Goal: Transaction & Acquisition: Subscribe to service/newsletter

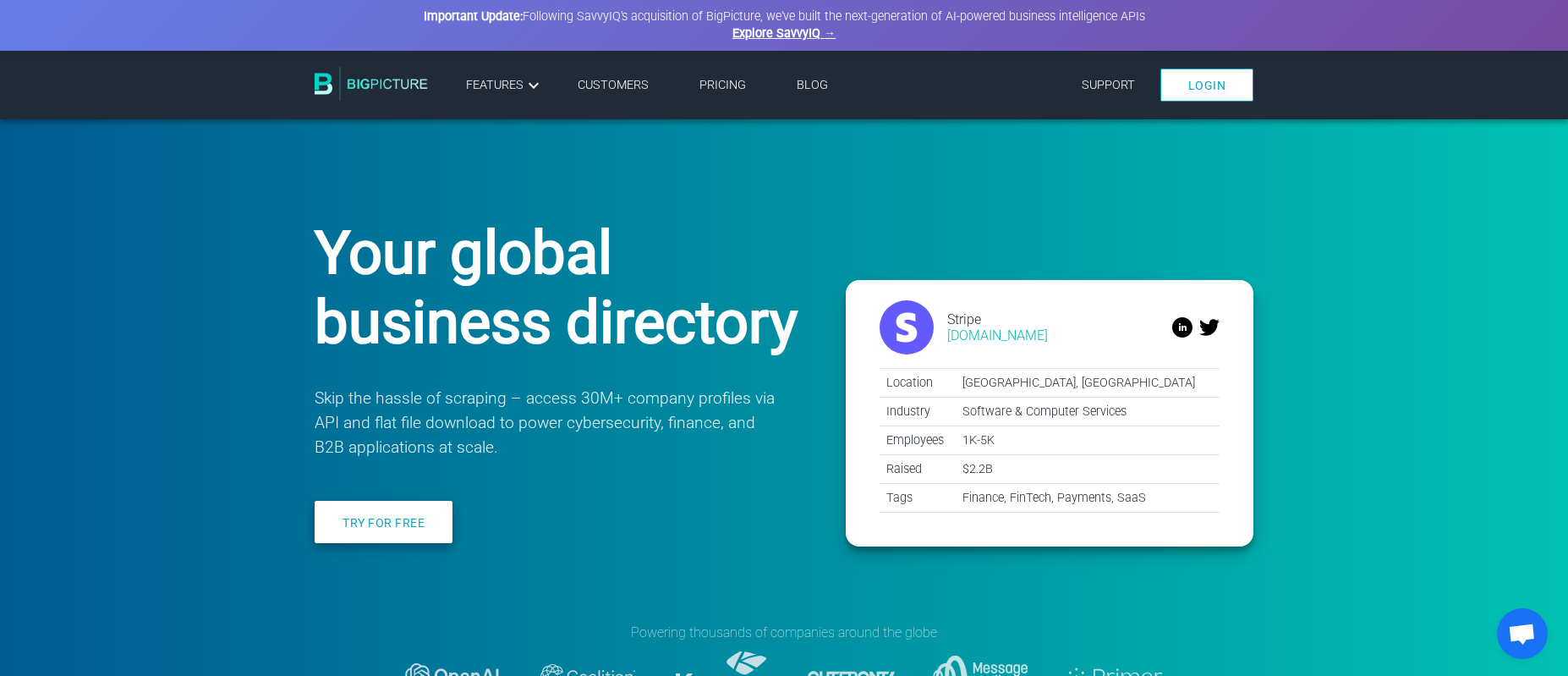
click at [420, 543] on link "Try for free" at bounding box center [383, 523] width 138 height 43
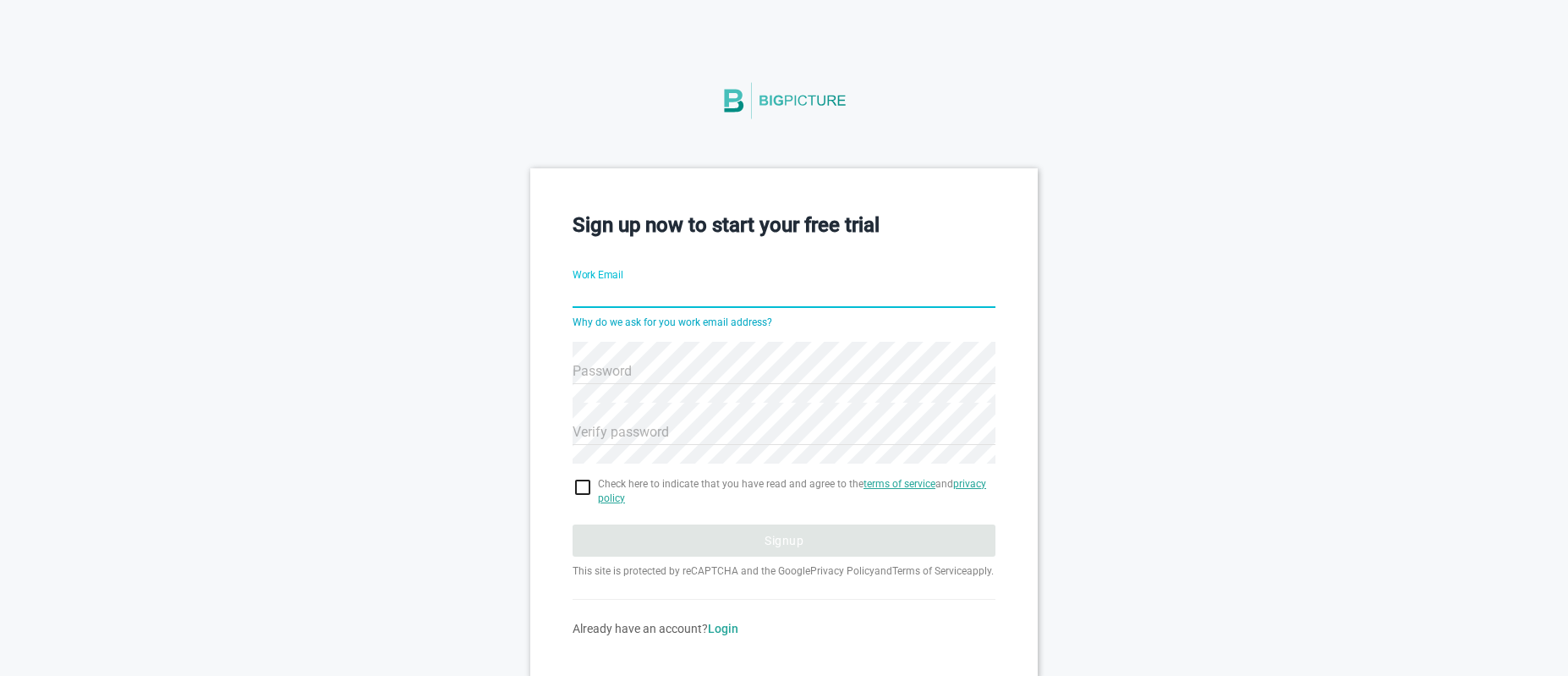
click at [649, 284] on input "Work Email" at bounding box center [784, 296] width 423 height 61
click at [679, 294] on input "Work Email" at bounding box center [784, 296] width 423 height 61
paste input "[EMAIL_ADDRESS][DOMAIN_NAME]"
type input "[EMAIL_ADDRESS][DOMAIN_NAME]"
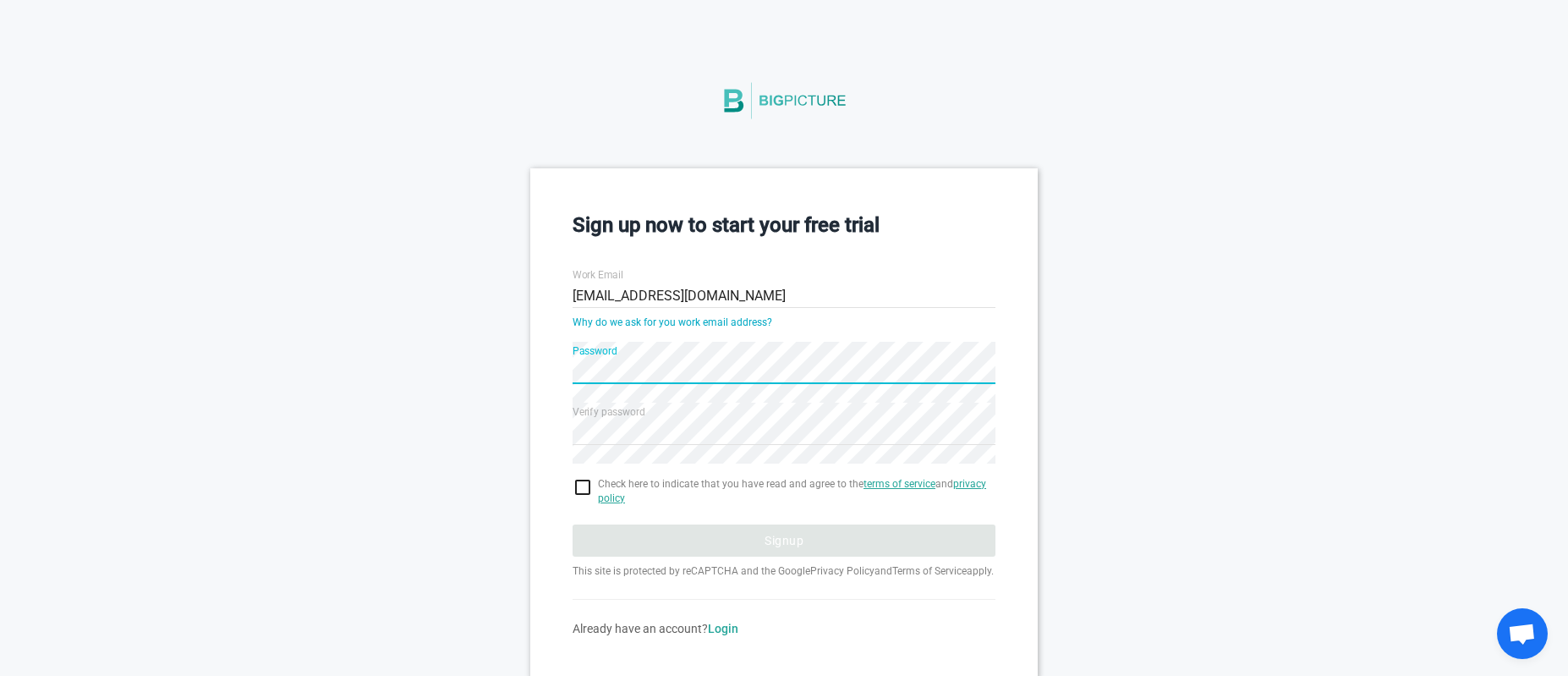
click at [585, 494] on input "checkbox" at bounding box center [784, 488] width 423 height 20
checkbox input "true"
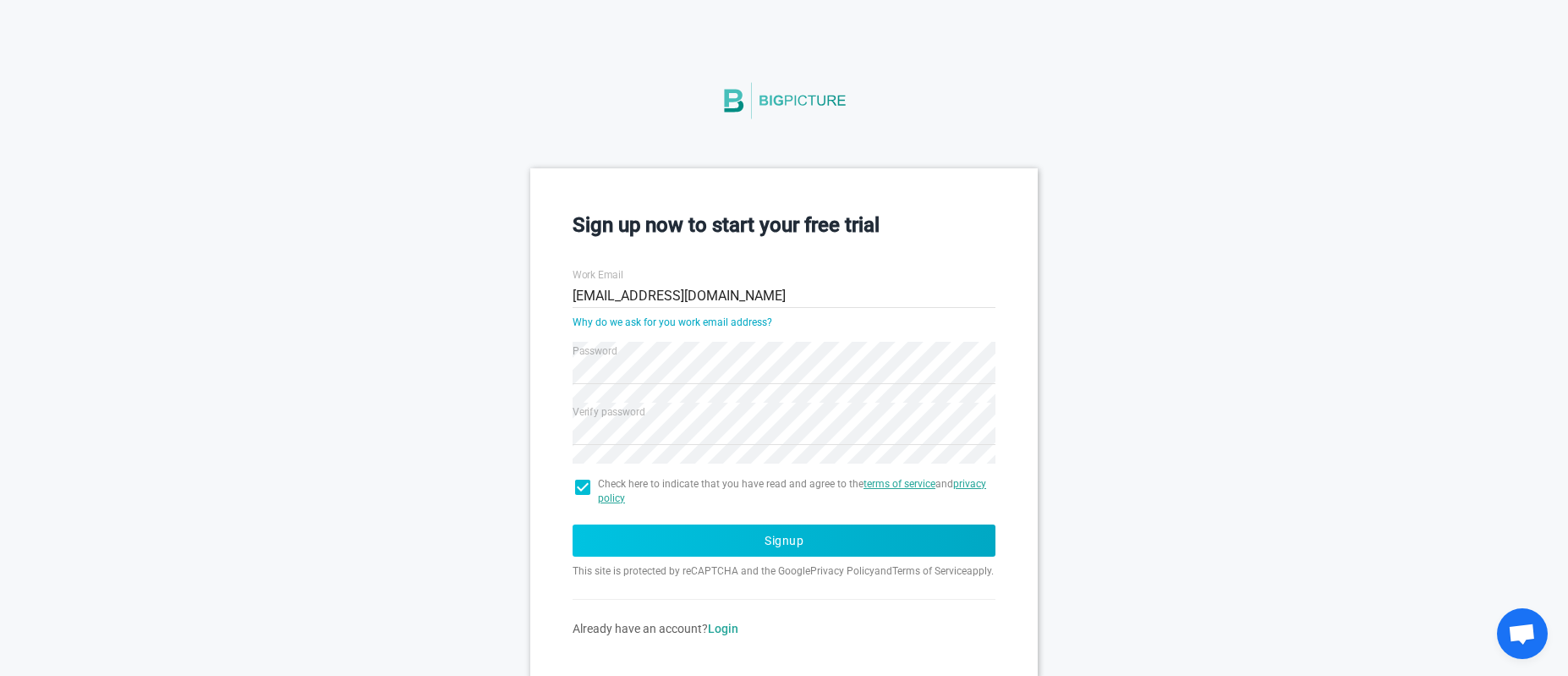
click at [635, 547] on button "Signup" at bounding box center [784, 540] width 423 height 32
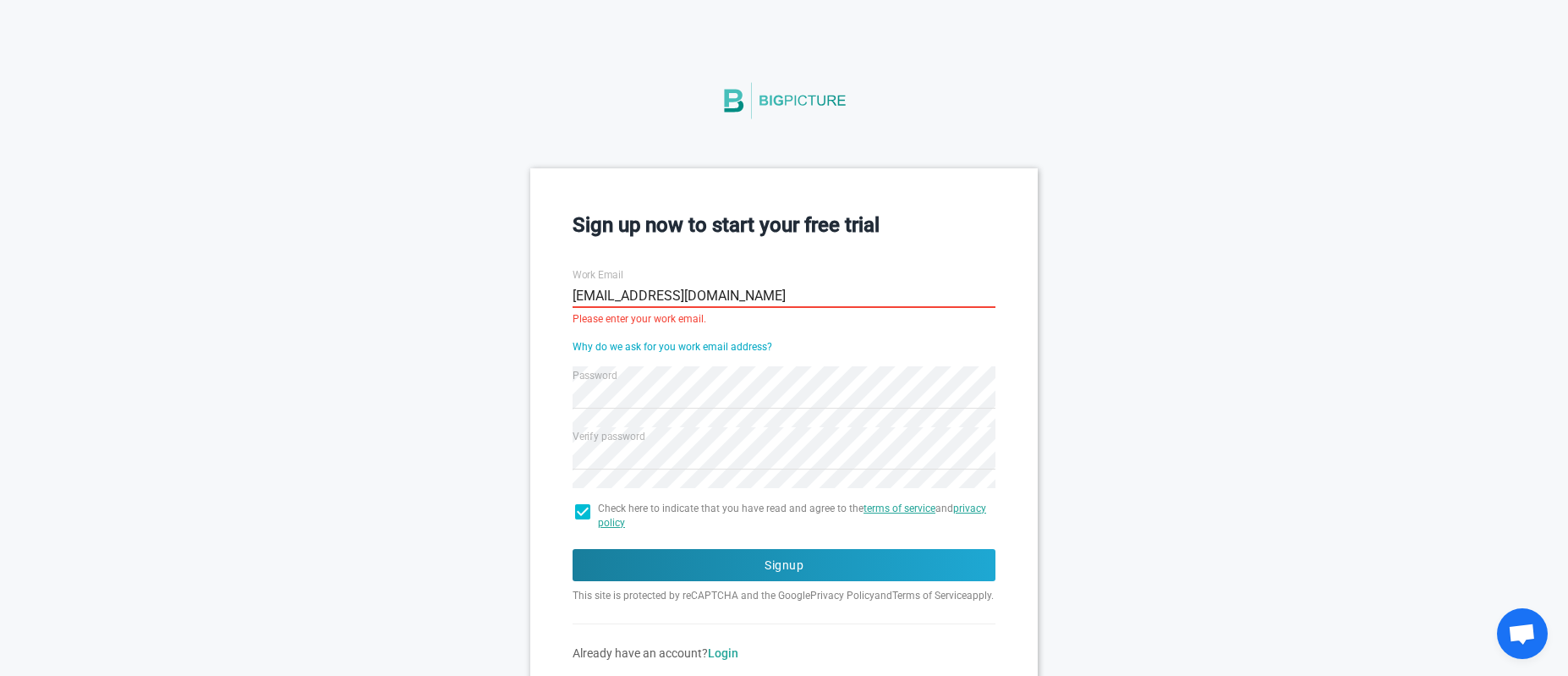
click at [633, 286] on input "buffalo23918@aminating.com" at bounding box center [784, 296] width 423 height 61
click at [632, 285] on input "buffalo23918@aminating.com" at bounding box center [784, 296] width 423 height 61
paste input "deer52192@mailshan"
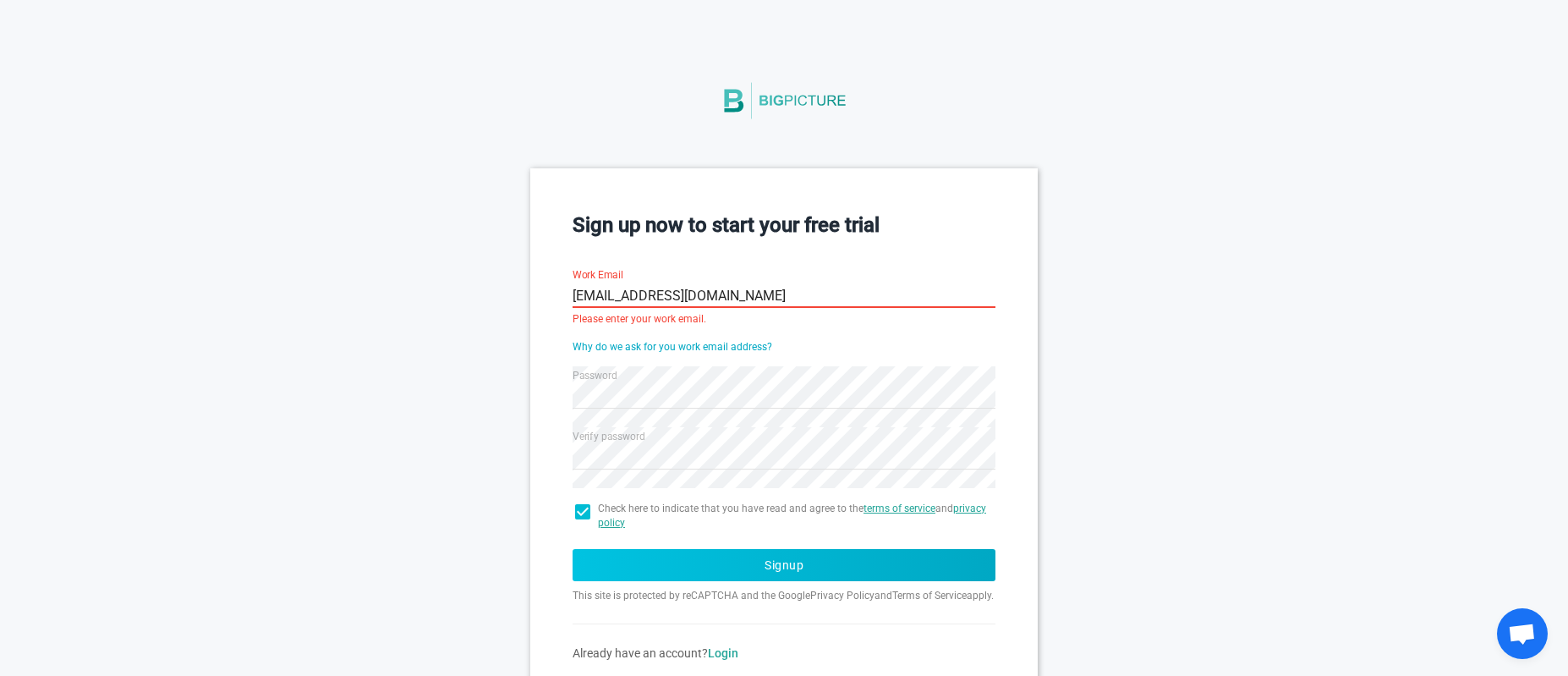
type input "deer52192@mailshan.com"
click at [752, 564] on button "Signup" at bounding box center [784, 565] width 423 height 32
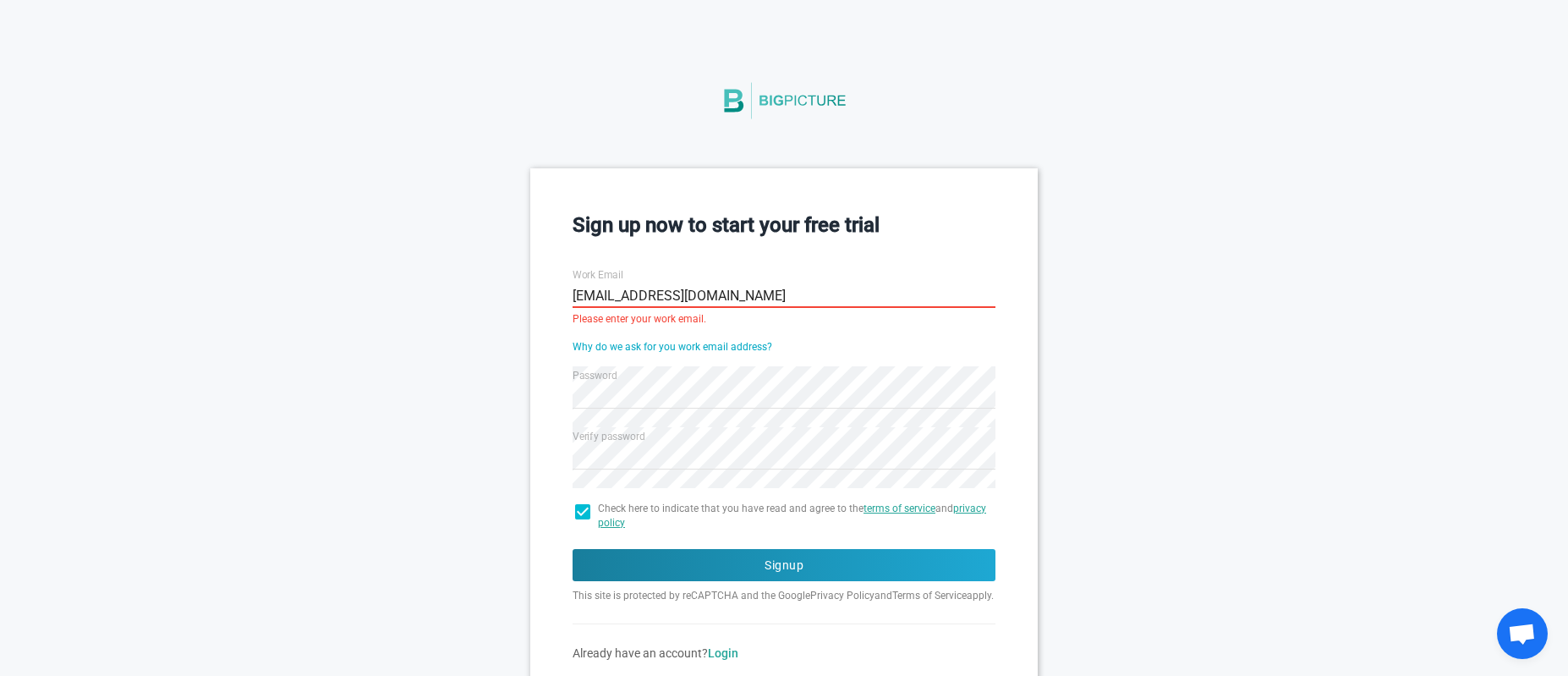
click at [656, 298] on input "deer52192@mailshan.com" at bounding box center [784, 296] width 423 height 61
paste input "text"
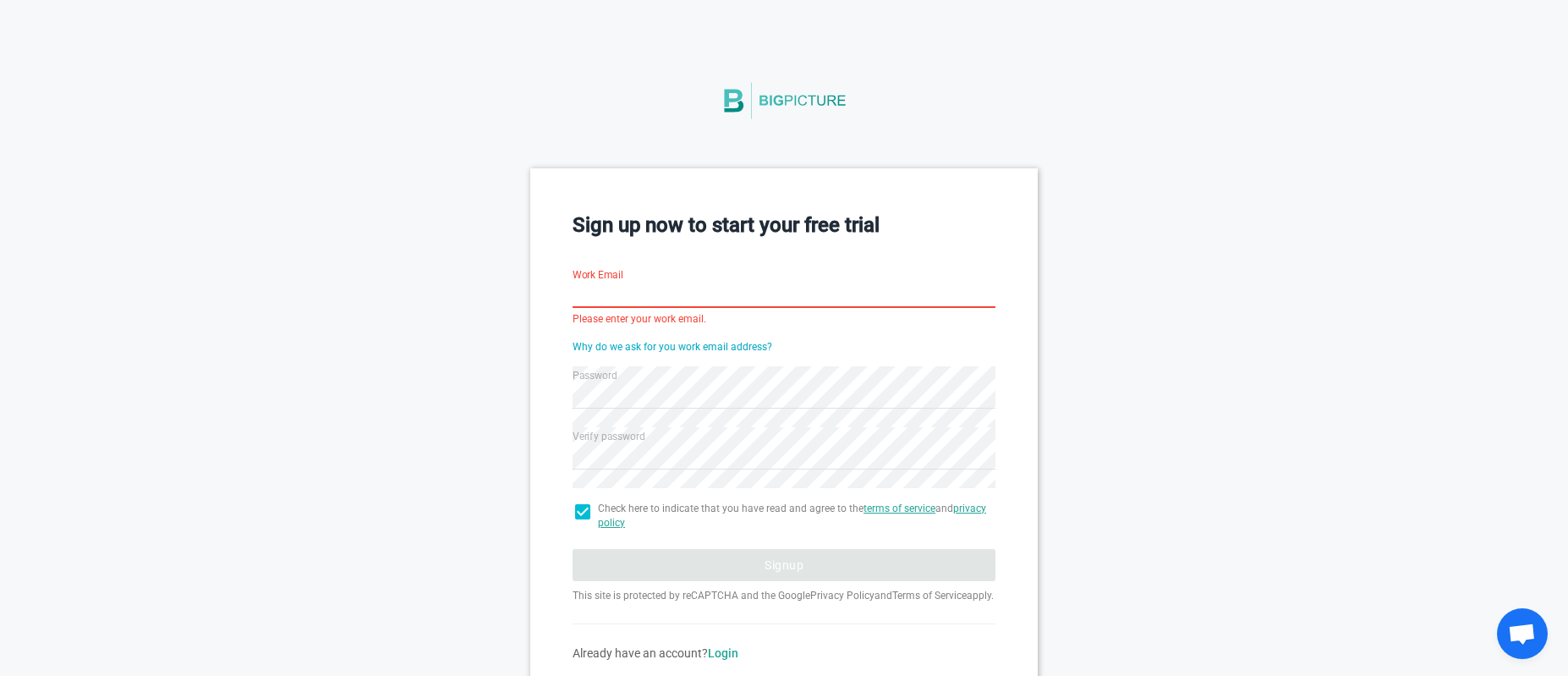
click at [618, 303] on input "Work Email" at bounding box center [784, 296] width 423 height 61
paste input "text"
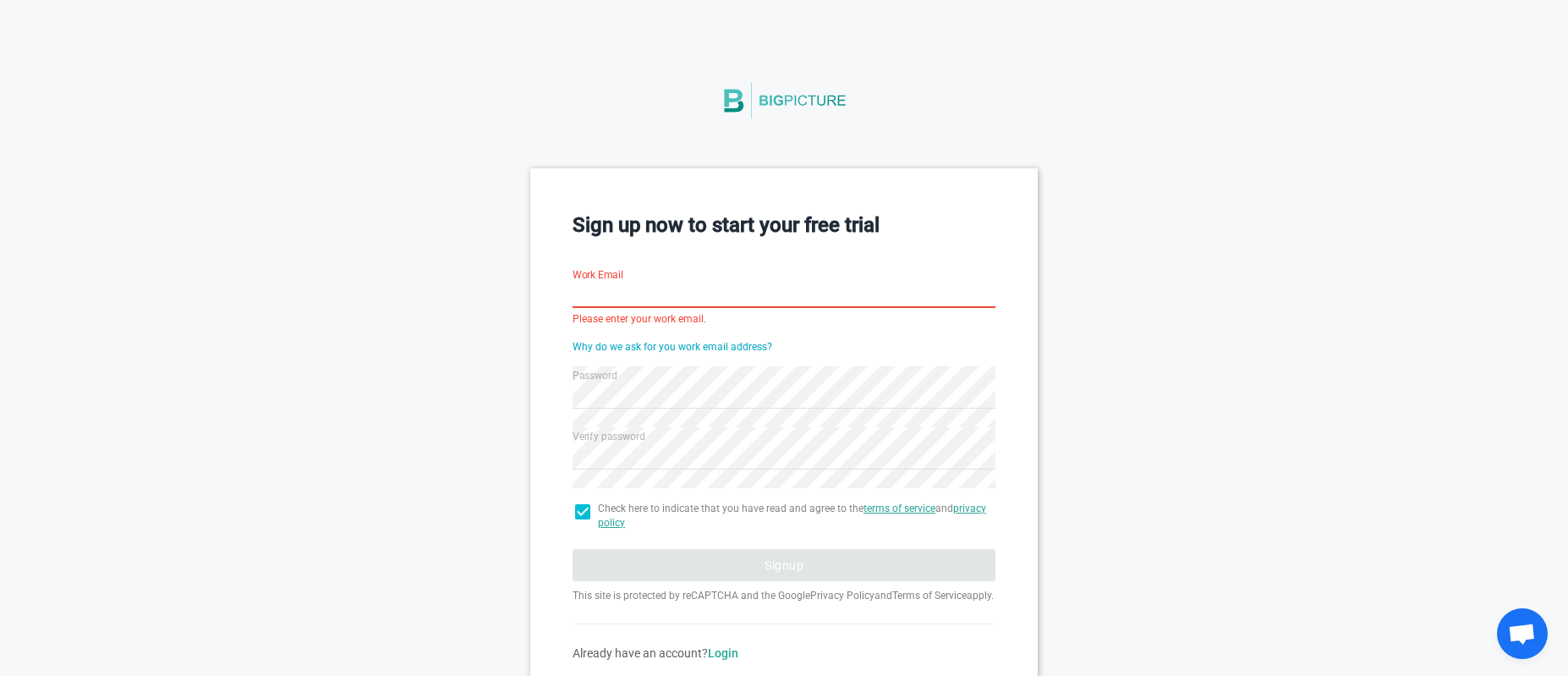
click at [637, 291] on input "Work Email" at bounding box center [784, 296] width 423 height 61
paste input "text"
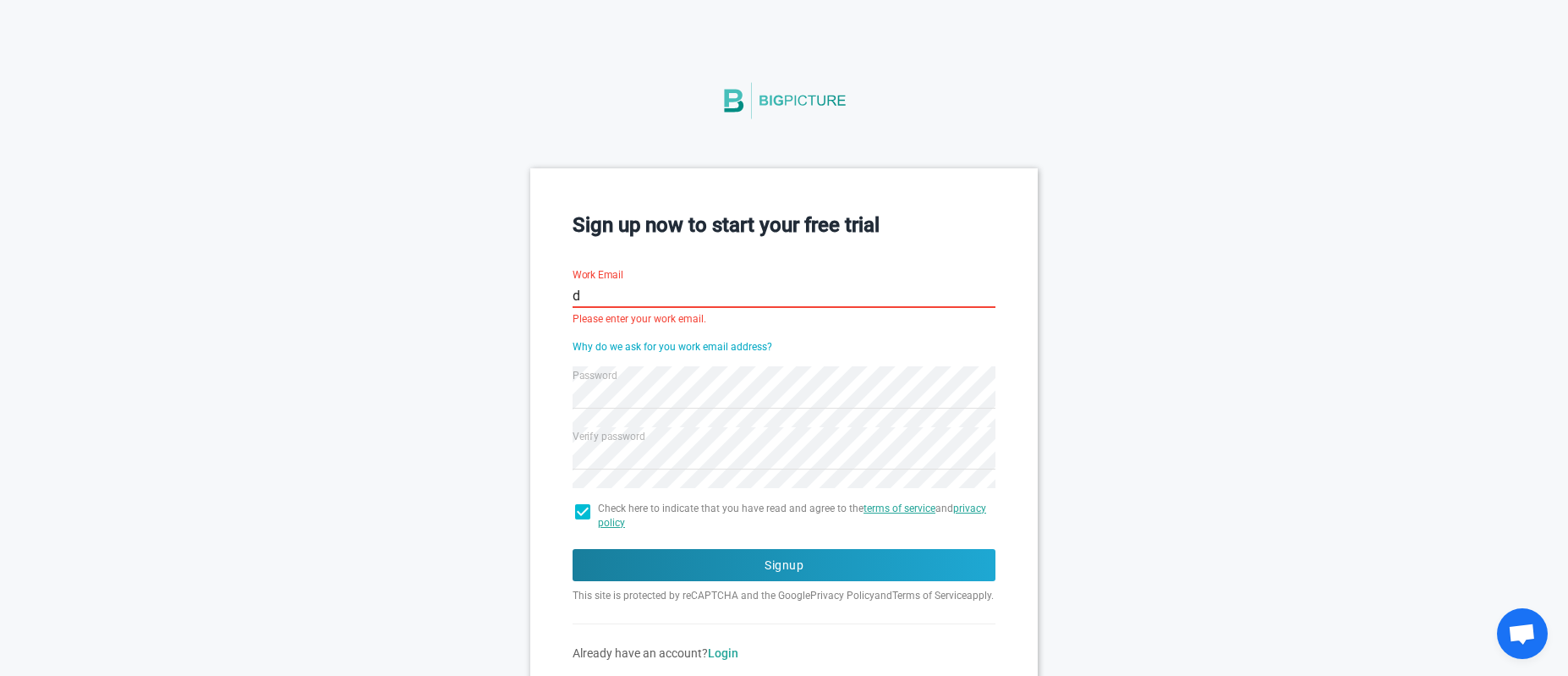
type input "dt"
paste input "text"
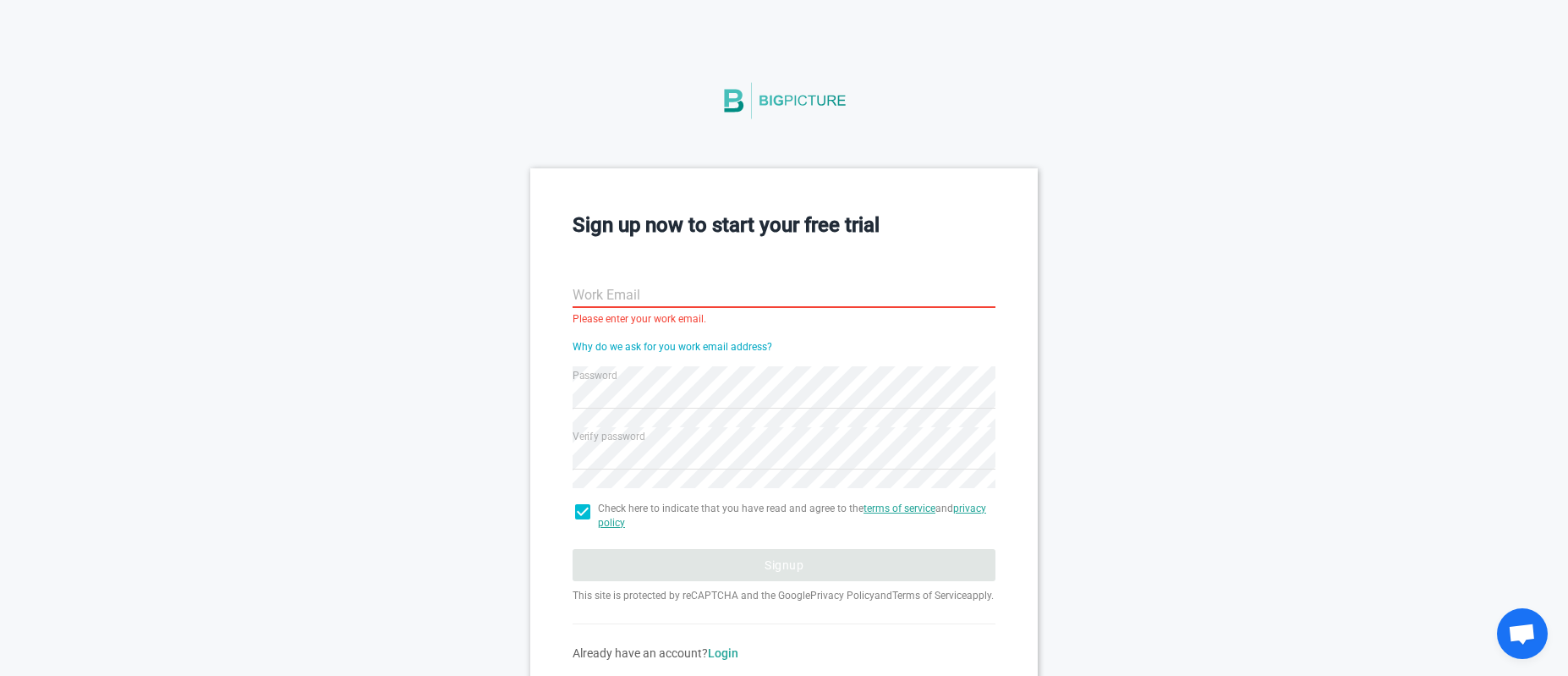
click at [640, 291] on input "Work Email" at bounding box center [784, 296] width 423 height 61
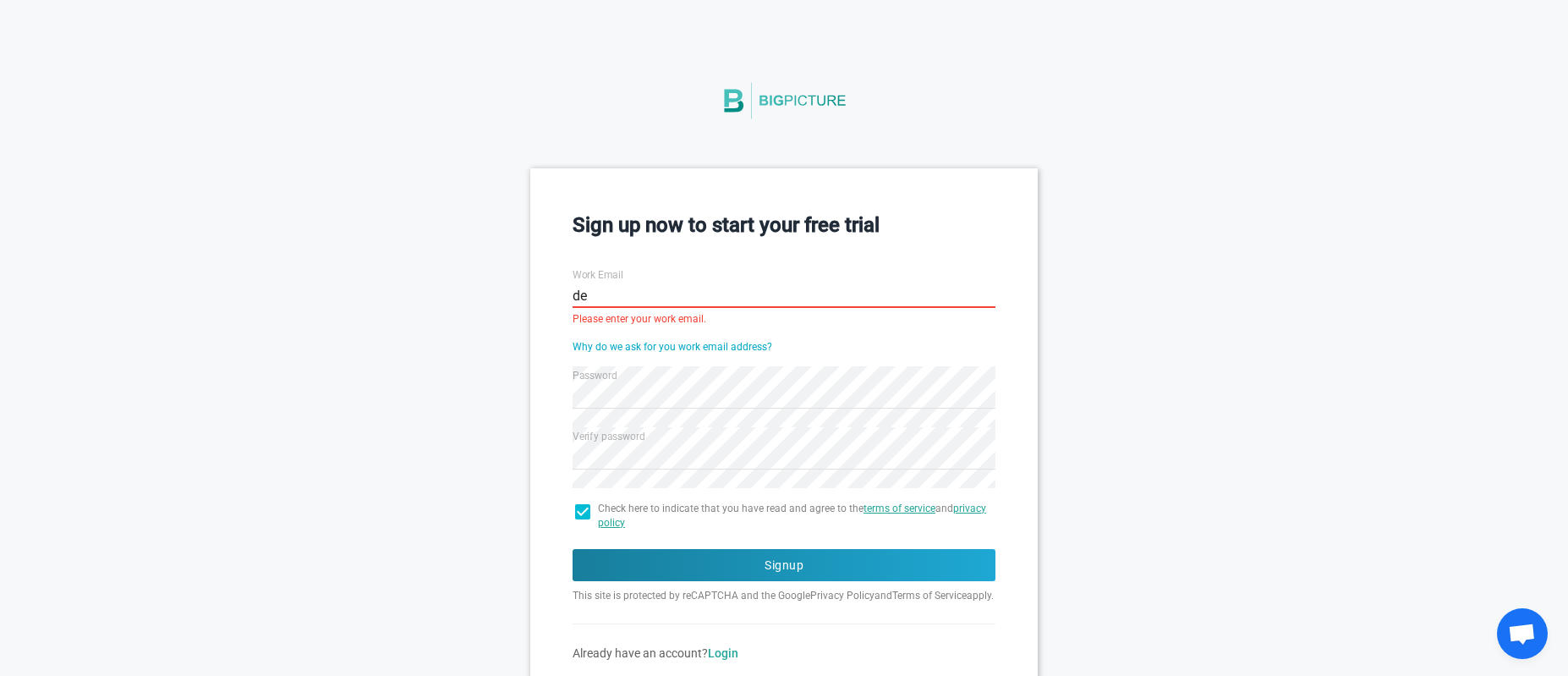
click at [758, 288] on input "de" at bounding box center [784, 296] width 423 height 61
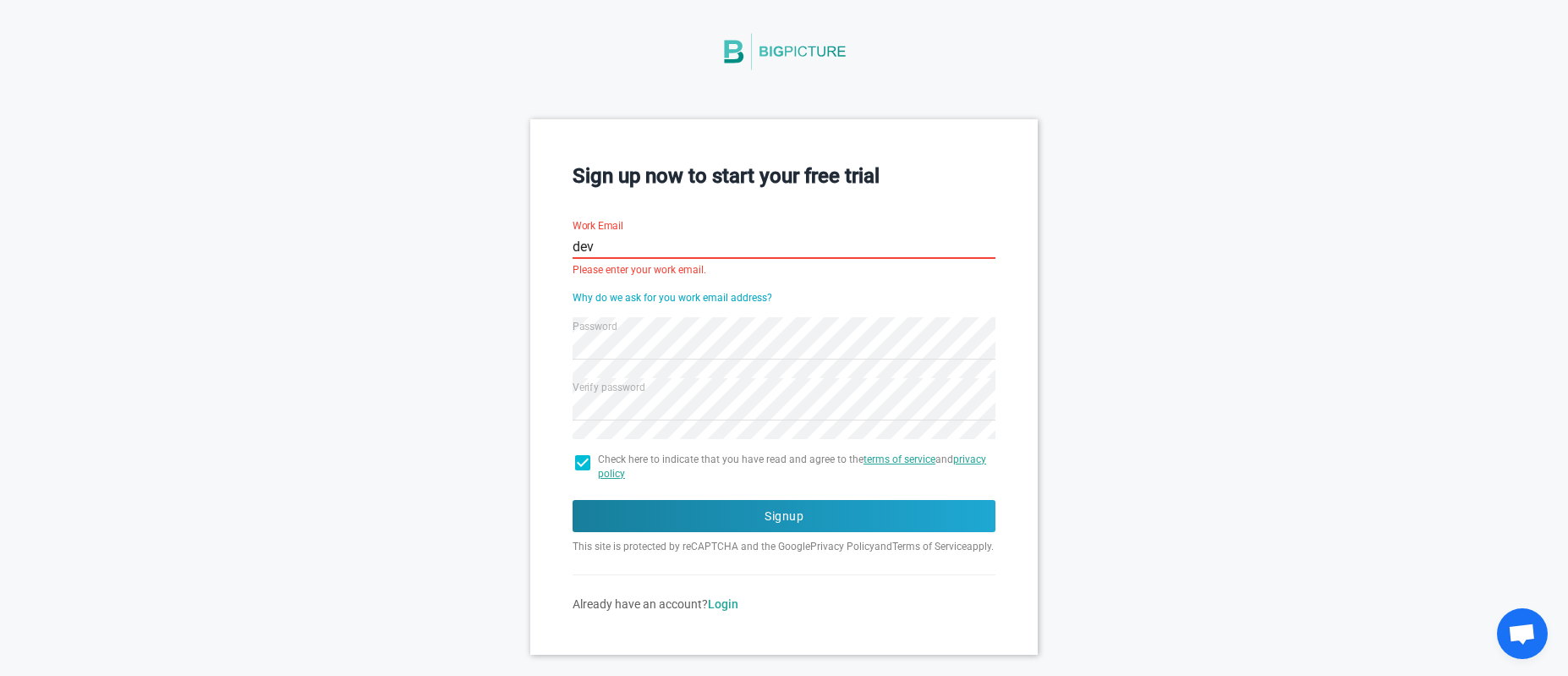
scroll to position [90, 0]
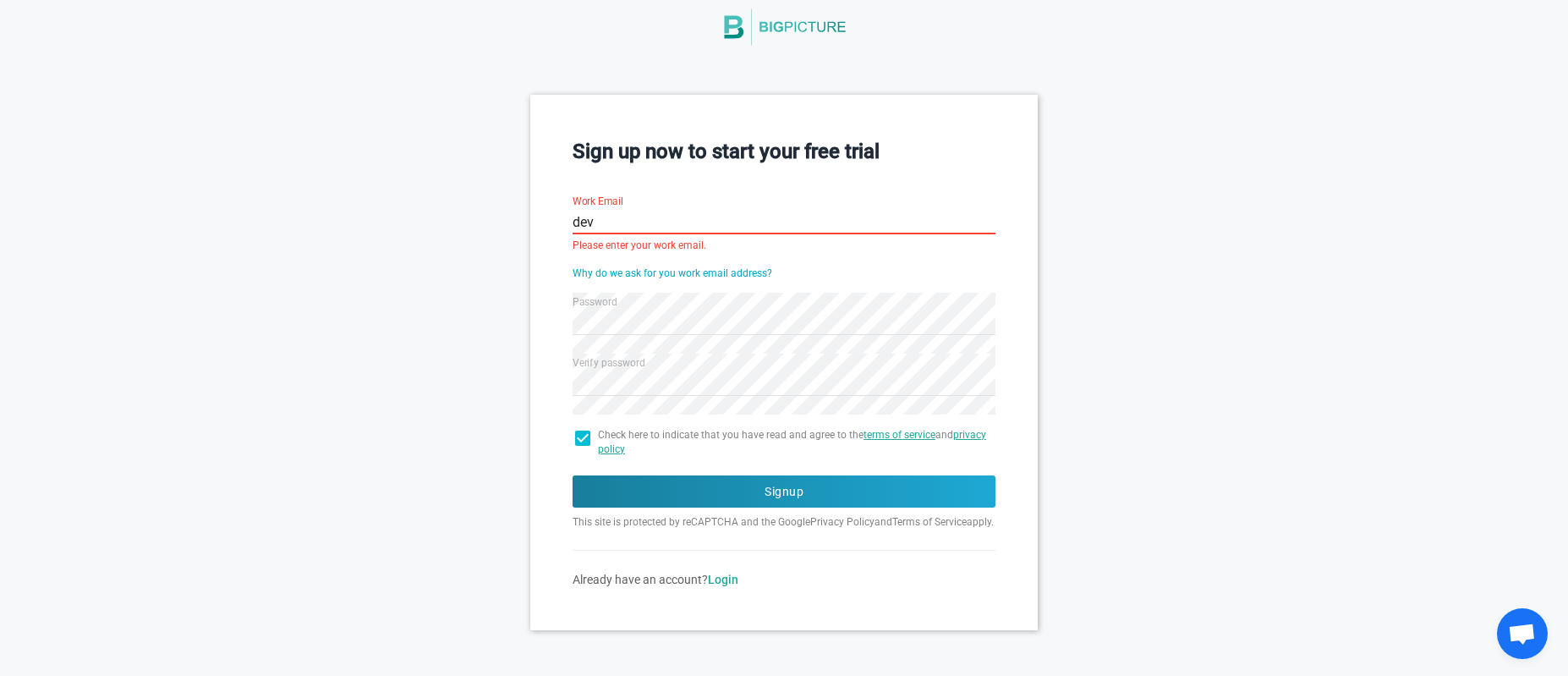
type input "dev"
click at [641, 137] on h3 "Sign up now to start your free trial" at bounding box center [784, 152] width 423 height 29
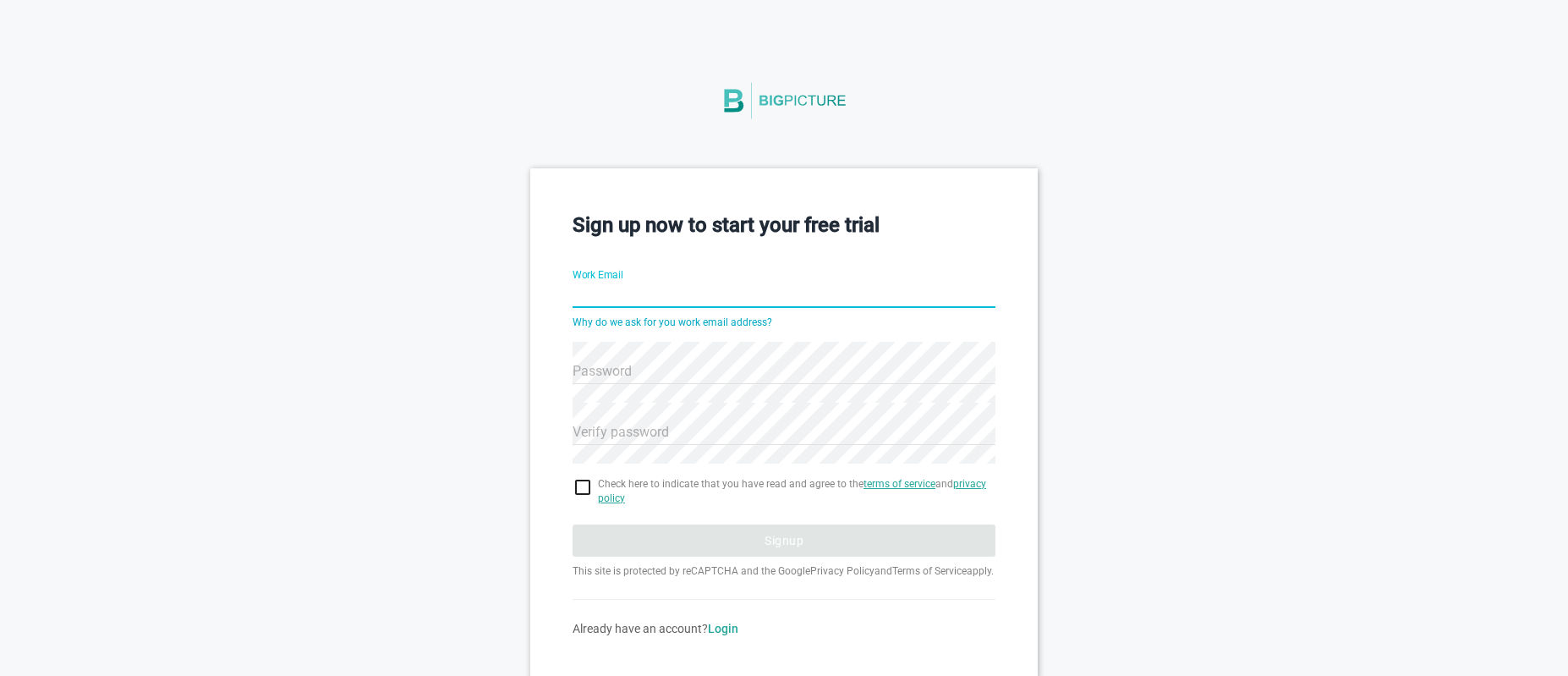
scroll to position [64, 0]
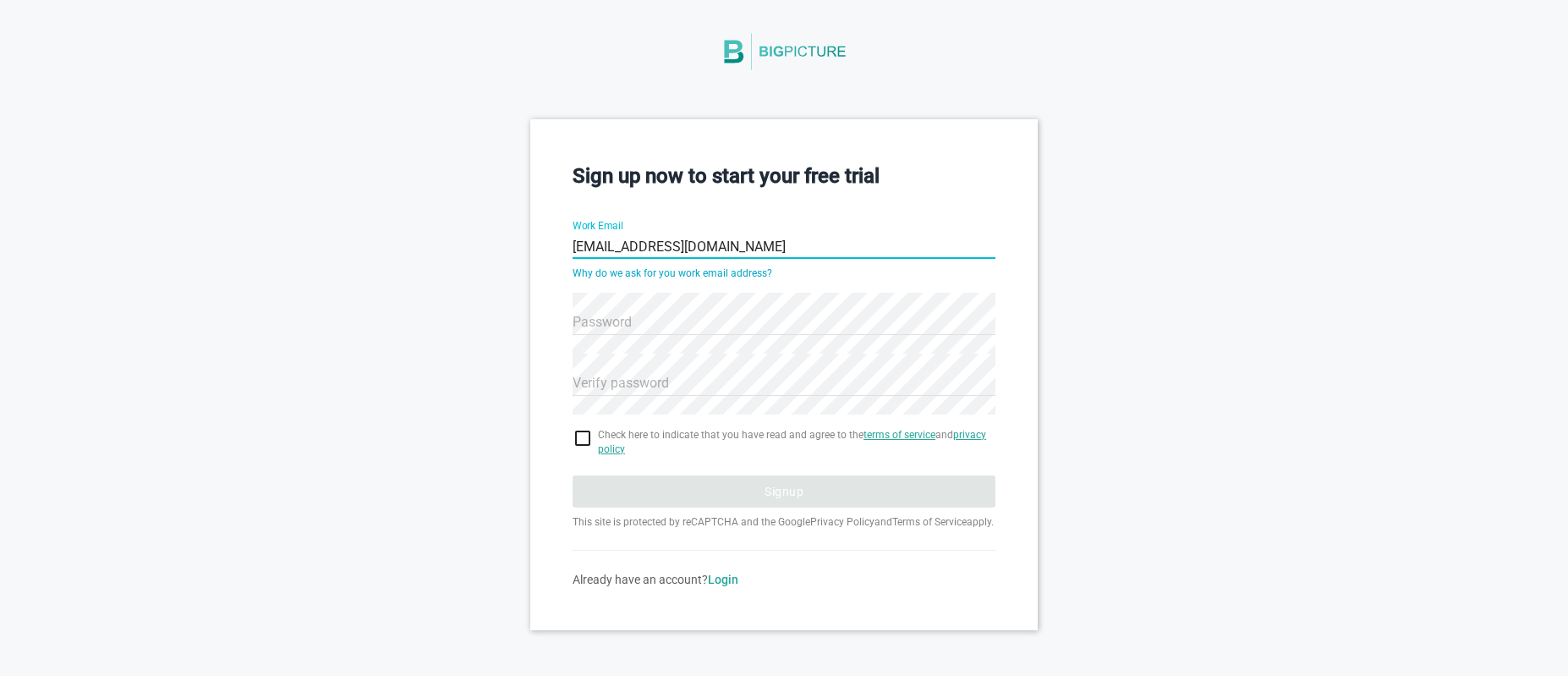
type input "[EMAIL_ADDRESS][DOMAIN_NAME]"
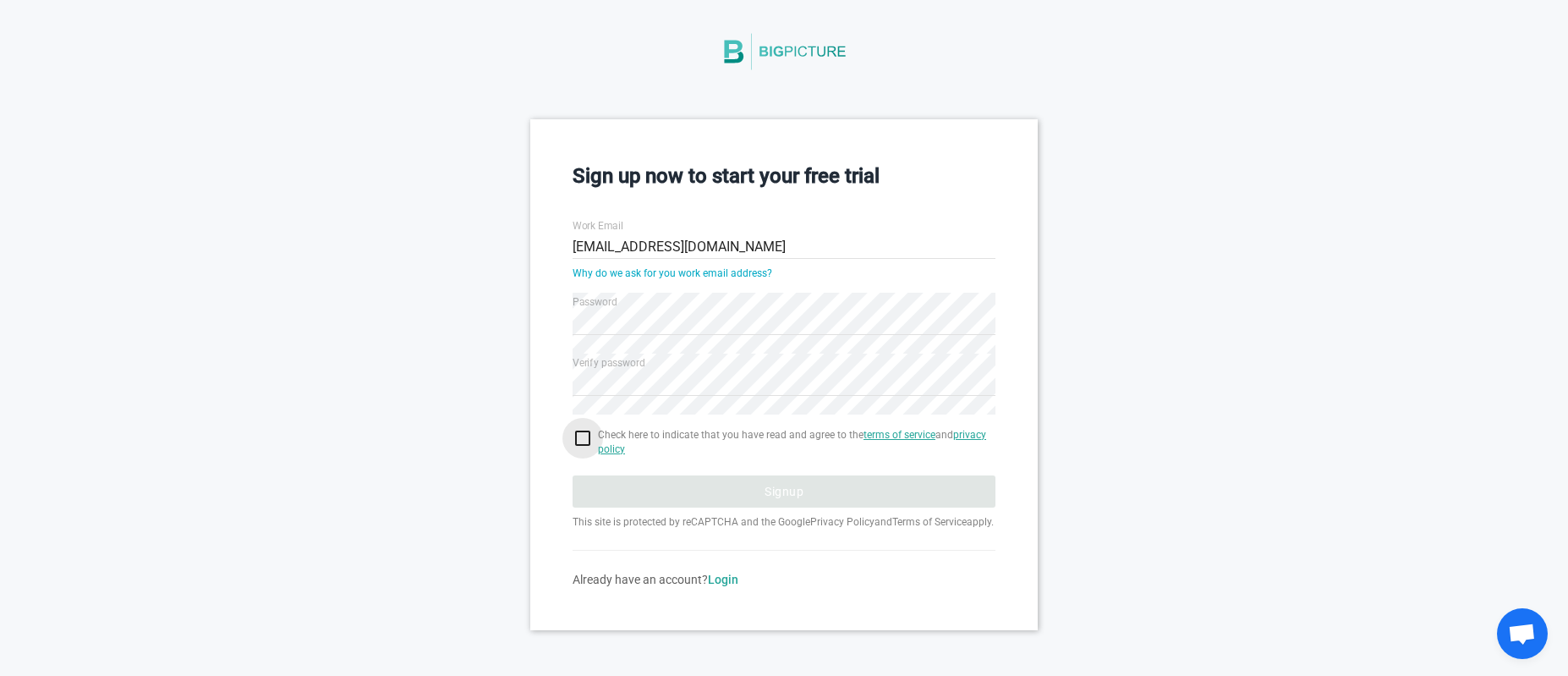
click at [578, 428] on input "checkbox" at bounding box center [784, 438] width 423 height 20
checkbox input "true"
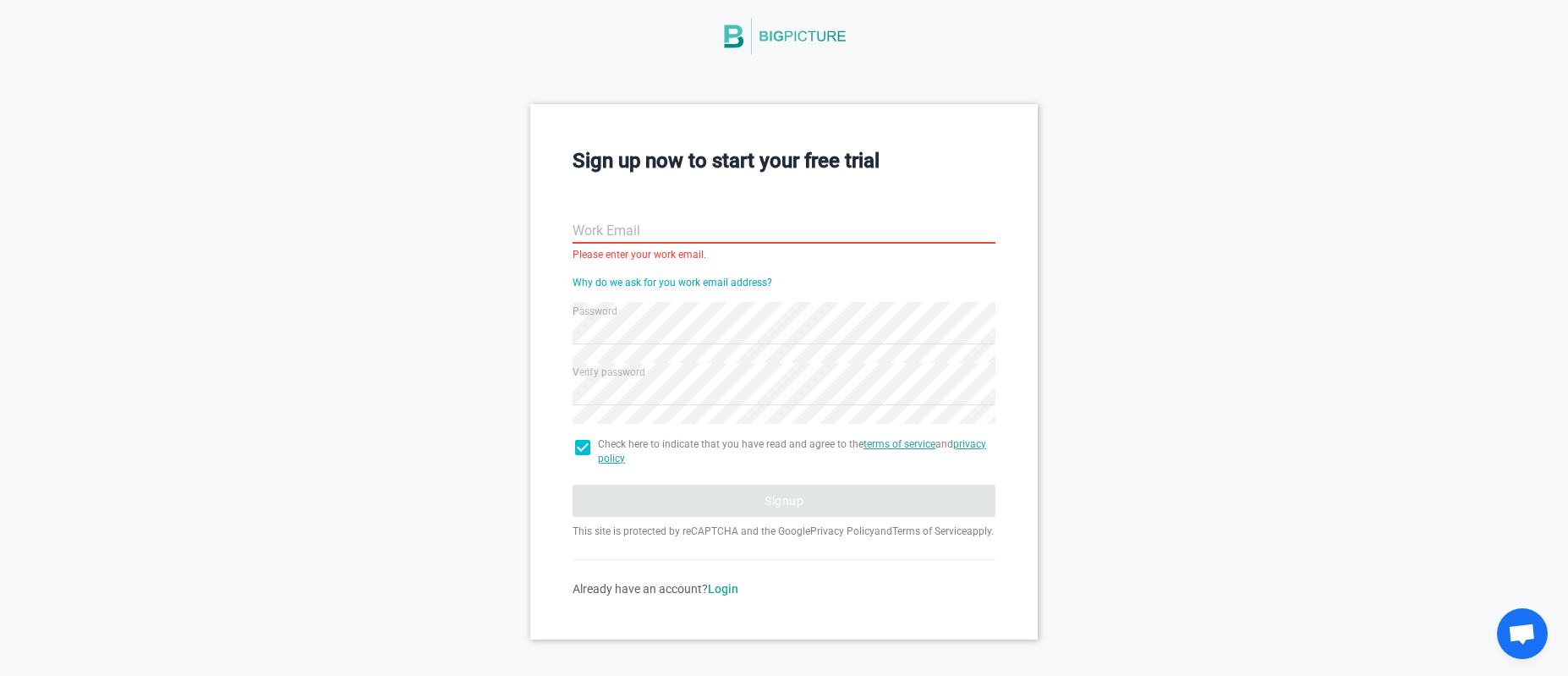
click at [681, 234] on input "Work Email" at bounding box center [784, 231] width 423 height 61
drag, startPoint x: 681, startPoint y: 234, endPoint x: 589, endPoint y: 449, distance: 233.9
click at [586, 450] on input "checkbox" at bounding box center [784, 448] width 423 height 20
checkbox input "false"
click at [614, 228] on input "Work Email" at bounding box center [784, 231] width 423 height 61
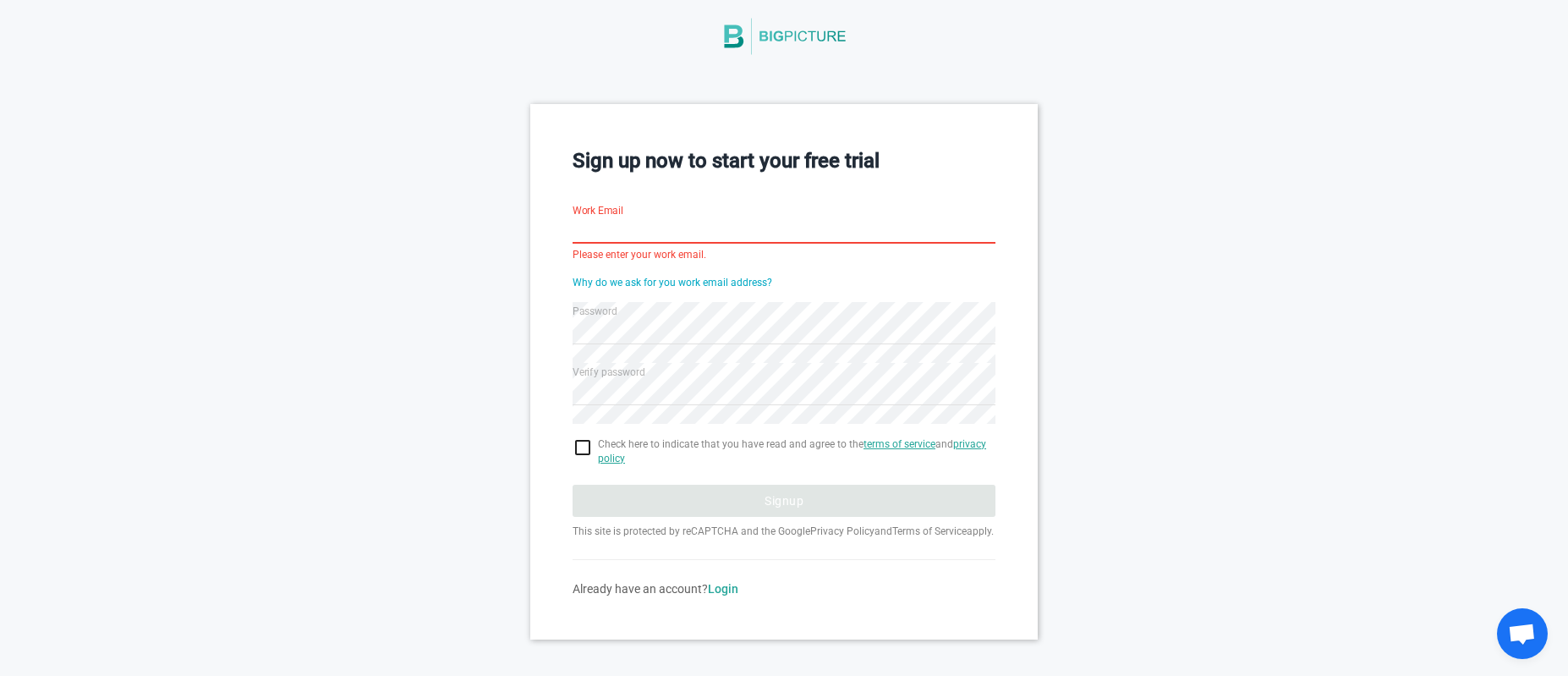
paste input "devathena980@gmail.com"
type input "devathena980@gmail.com"
click at [577, 453] on input "checkbox" at bounding box center [784, 448] width 423 height 20
checkbox input "true"
click at [651, 229] on input "Work Email" at bounding box center [784, 231] width 423 height 61
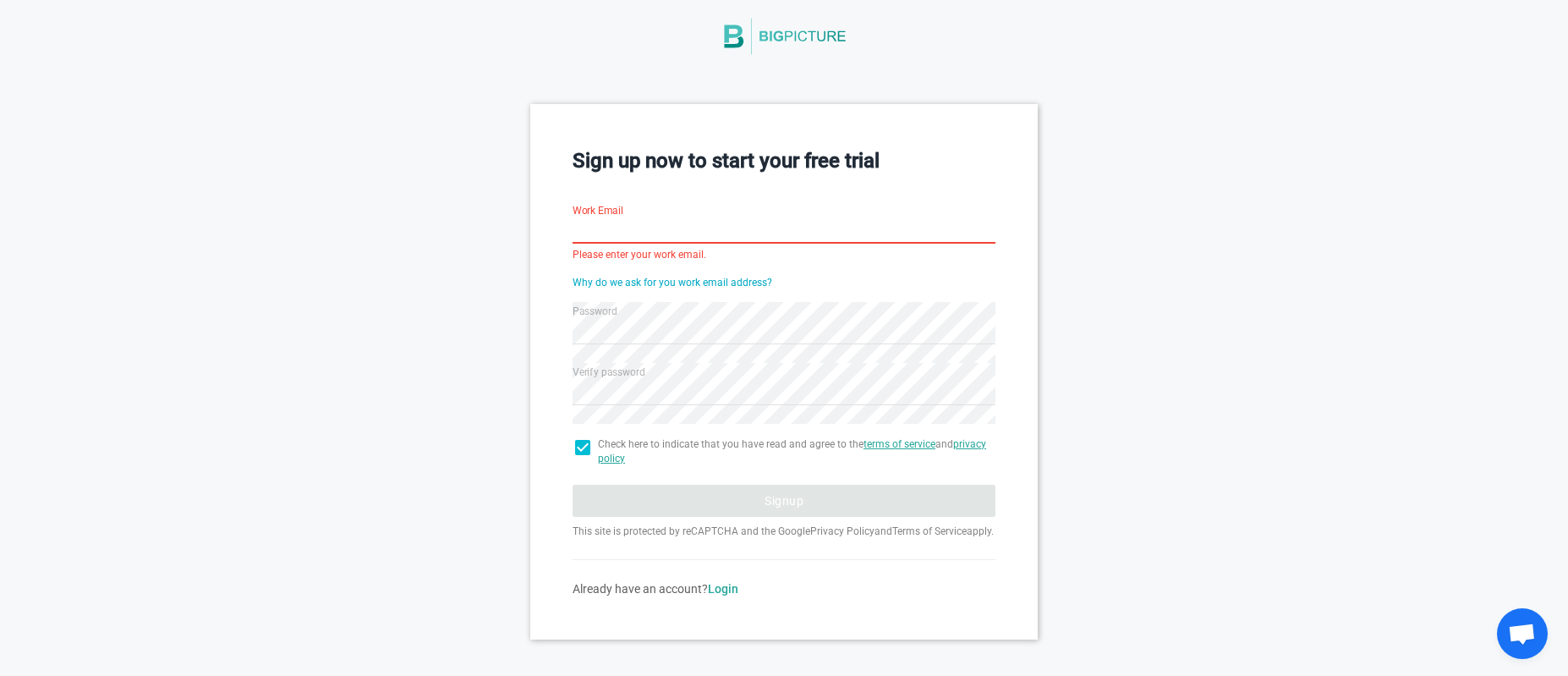
click at [124, 298] on div "Sign up now to start your free trial Work Email Please enter your work email. W…" at bounding box center [784, 371] width 1568 height 534
click at [244, 384] on div "Sign up now to start your free trial Work Email Please enter your work email. W…" at bounding box center [784, 371] width 1568 height 534
